Goal: Navigation & Orientation: Find specific page/section

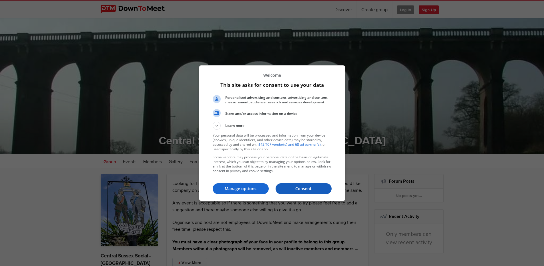
click at [306, 186] on p "Consent" at bounding box center [304, 189] width 56 height 6
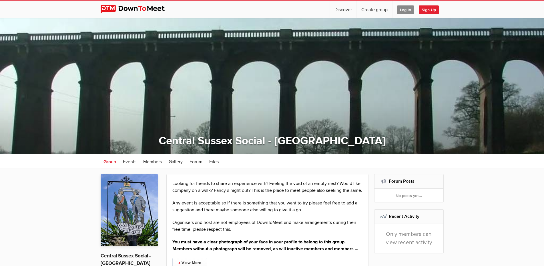
click at [407, 8] on span "Log In" at bounding box center [405, 9] width 17 height 9
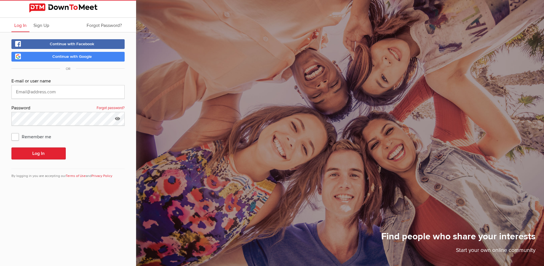
type input "[PERSON_NAME][EMAIL_ADDRESS][DOMAIN_NAME]"
click at [46, 153] on button "Log In" at bounding box center [38, 153] width 54 height 12
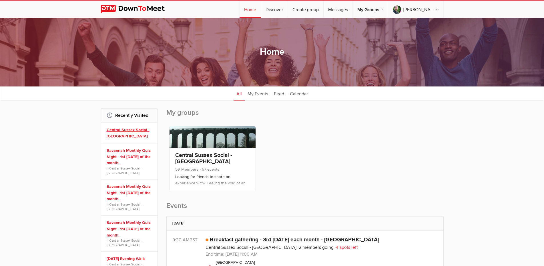
click at [119, 128] on link "Central Sussex Social - [GEOGRAPHIC_DATA]" at bounding box center [130, 133] width 47 height 12
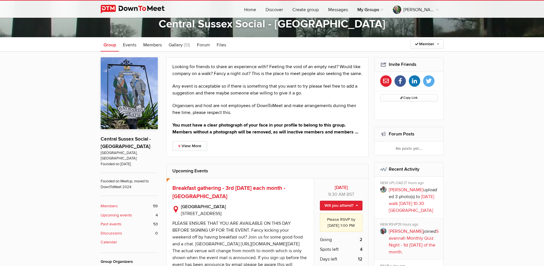
scroll to position [204, 0]
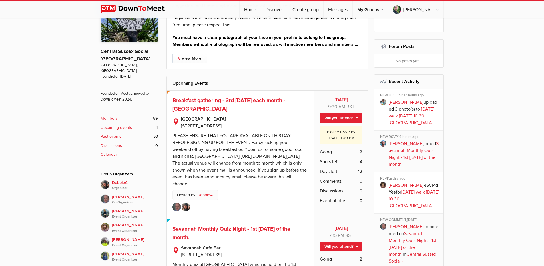
click at [113, 133] on b "Past events" at bounding box center [111, 136] width 21 height 6
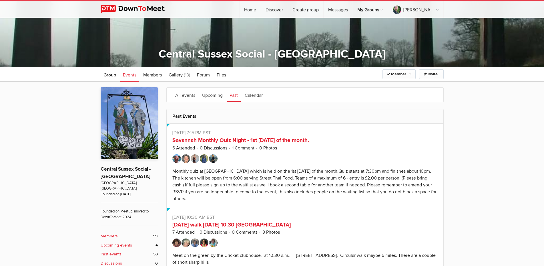
scroll to position [87, 0]
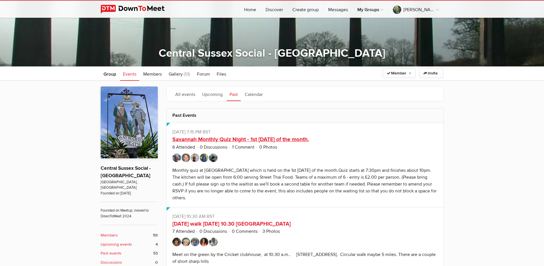
click at [205, 139] on link "Savannah Monthly Quiz Night - 1st [DATE] of the month." at bounding box center [240, 139] width 137 height 7
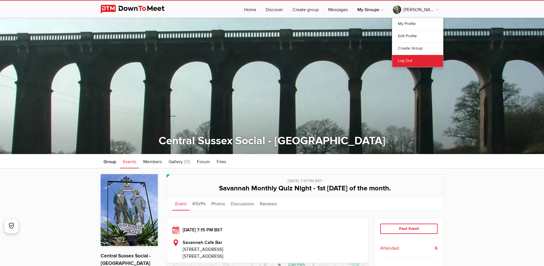
click at [406, 61] on link "Log Out" at bounding box center [417, 61] width 51 height 12
